Goal: Task Accomplishment & Management: Manage account settings

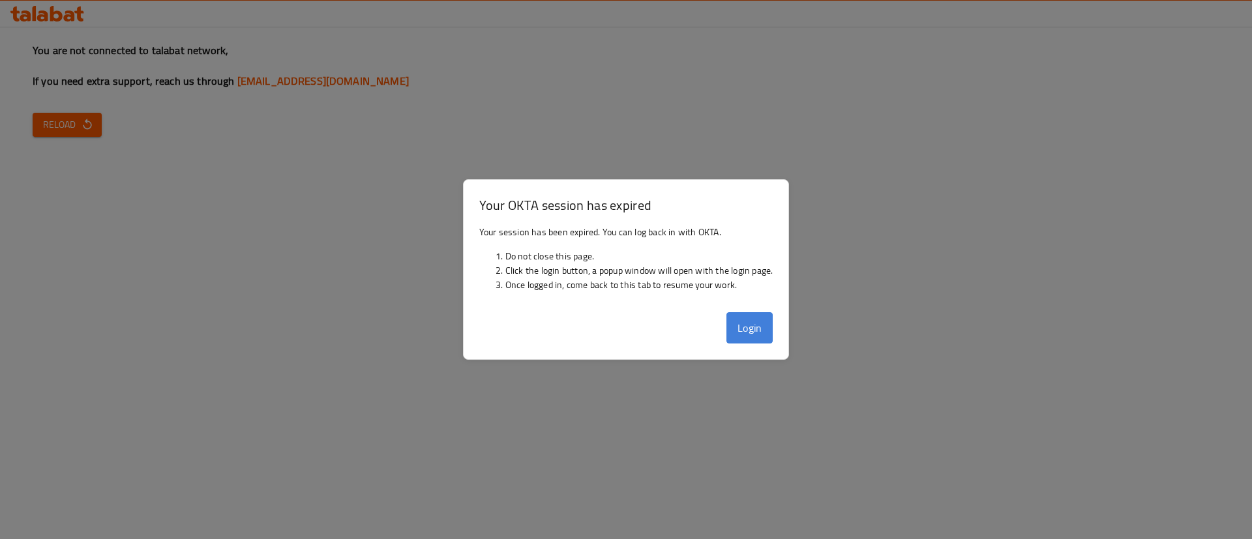
click at [756, 326] on button "Login" at bounding box center [749, 327] width 47 height 31
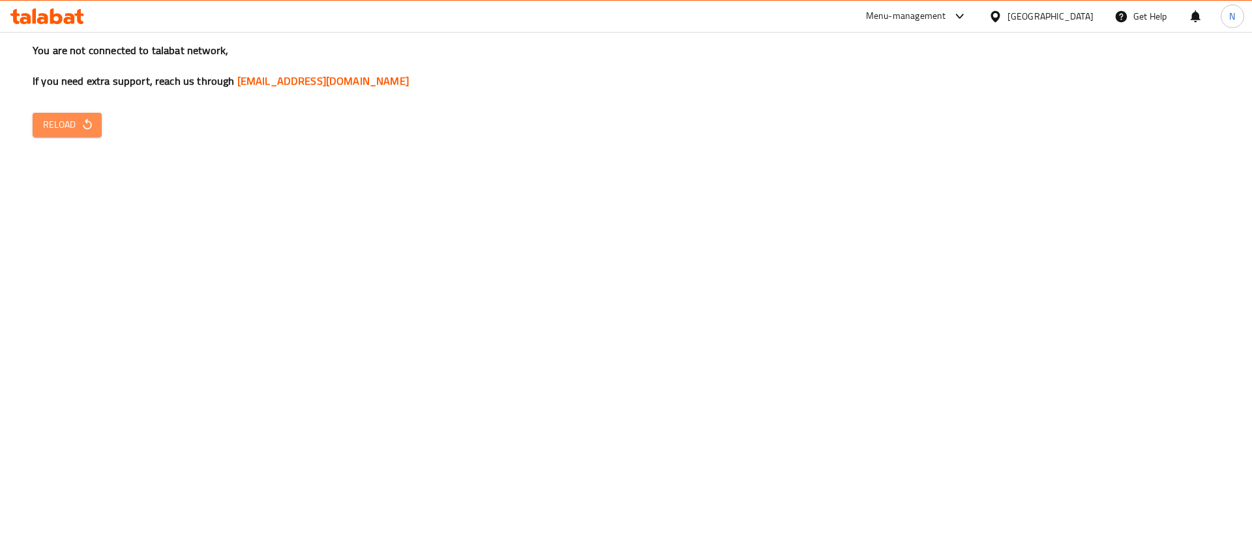
click at [77, 127] on span "Reload" at bounding box center [67, 125] width 48 height 16
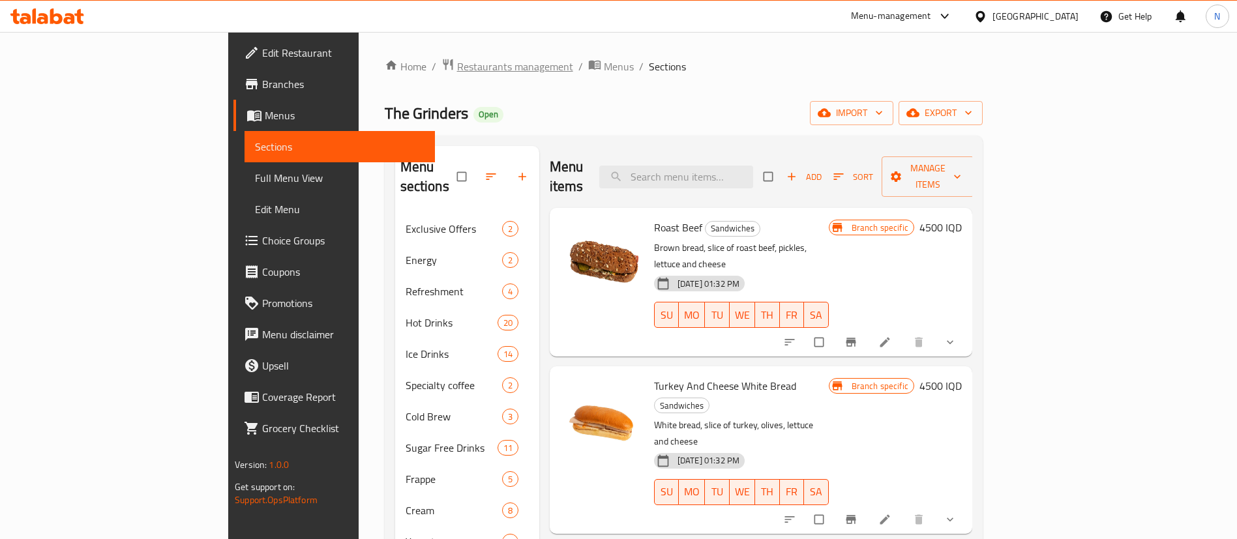
click at [457, 69] on span "Restaurants management" at bounding box center [515, 67] width 116 height 16
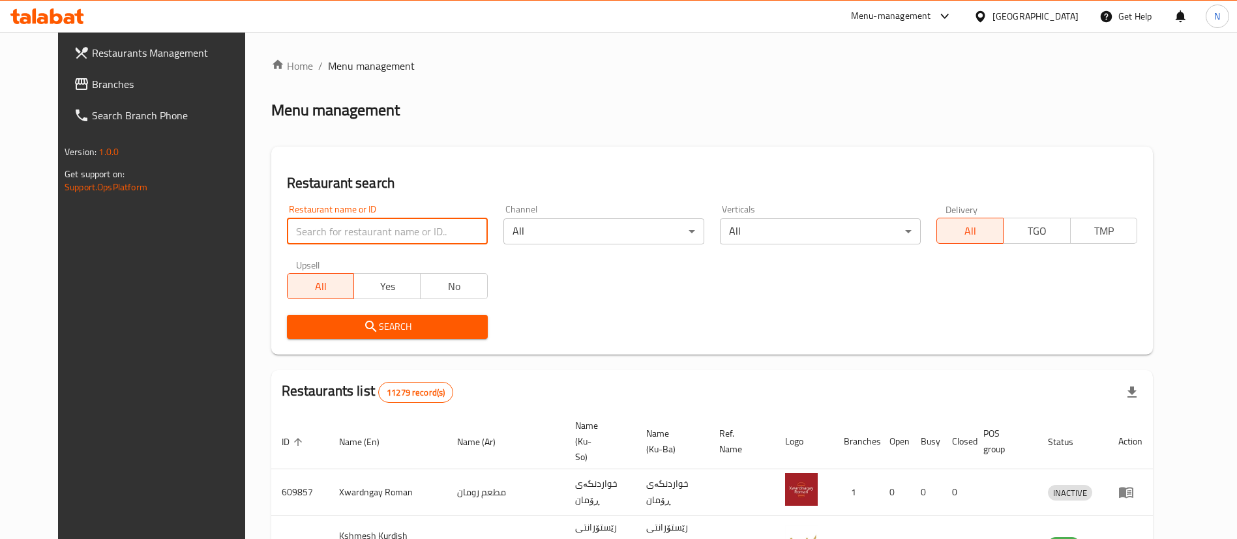
click at [346, 227] on input "search" at bounding box center [387, 231] width 201 height 26
type input "RIDHA"
click button "Search" at bounding box center [387, 327] width 201 height 24
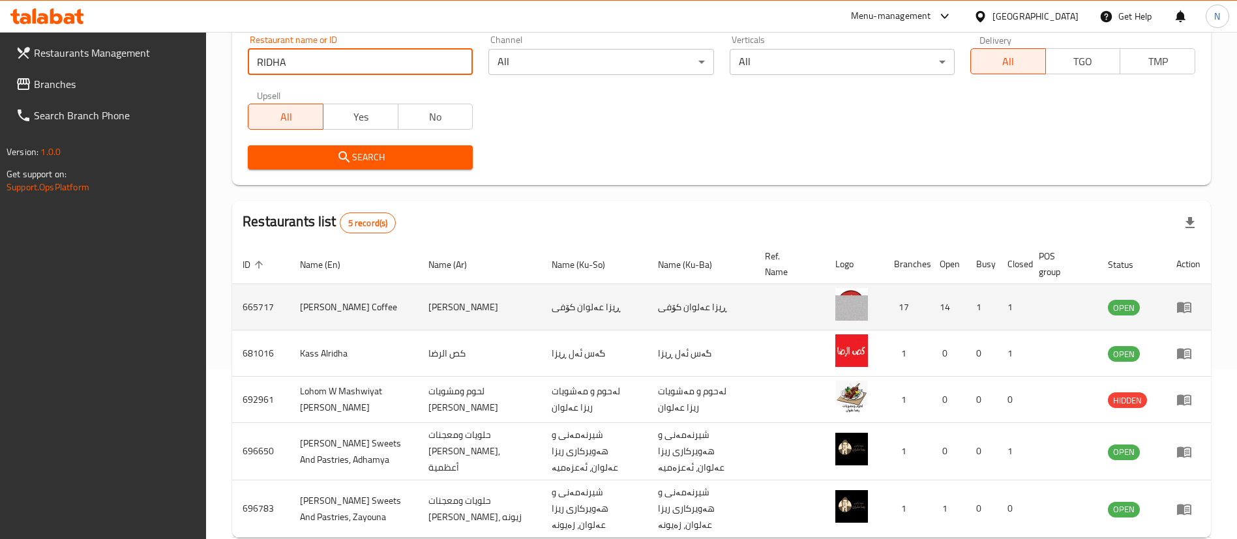
scroll to position [170, 0]
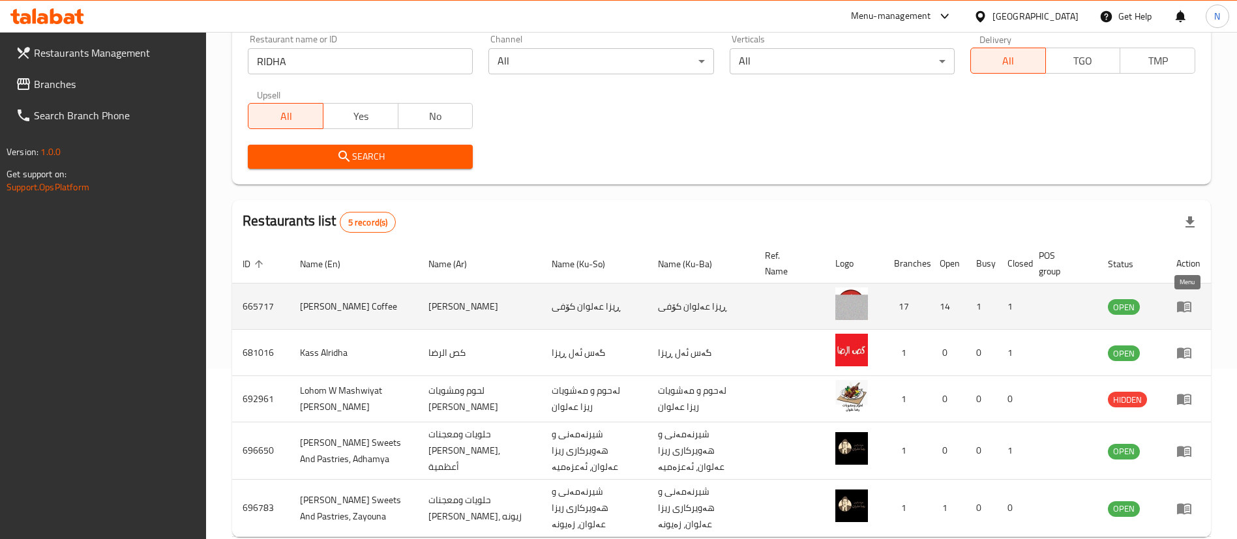
click at [1188, 308] on icon "enhanced table" at bounding box center [1187, 307] width 5 height 5
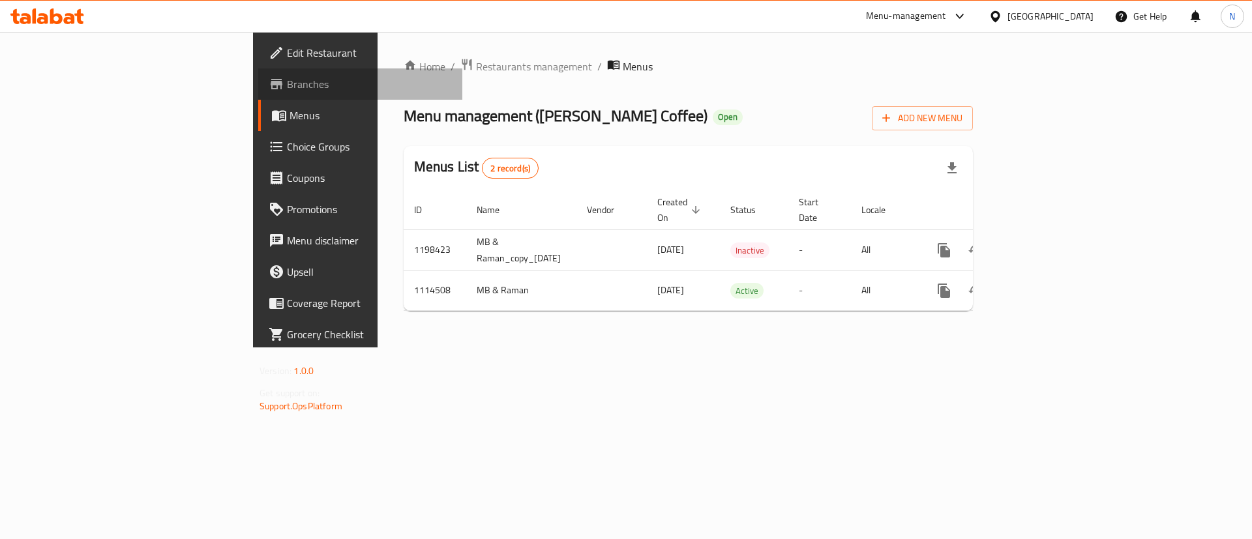
click at [287, 87] on span "Branches" at bounding box center [369, 84] width 165 height 16
